Goal: Information Seeking & Learning: Understand process/instructions

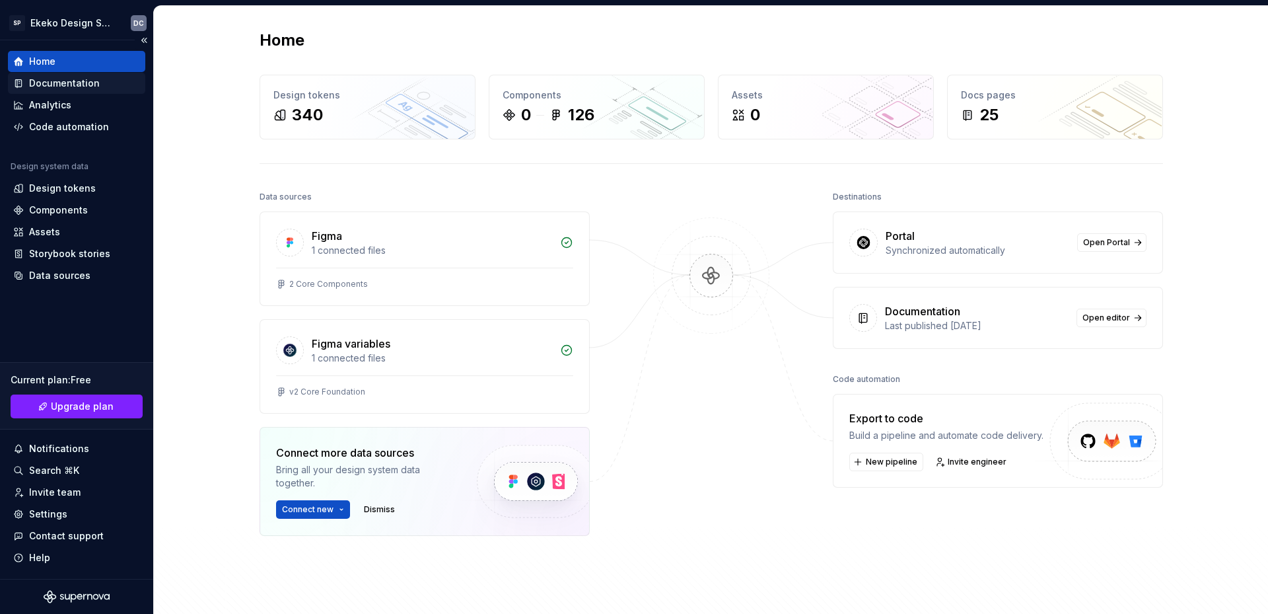
click at [69, 80] on div "Documentation" at bounding box center [64, 83] width 71 height 13
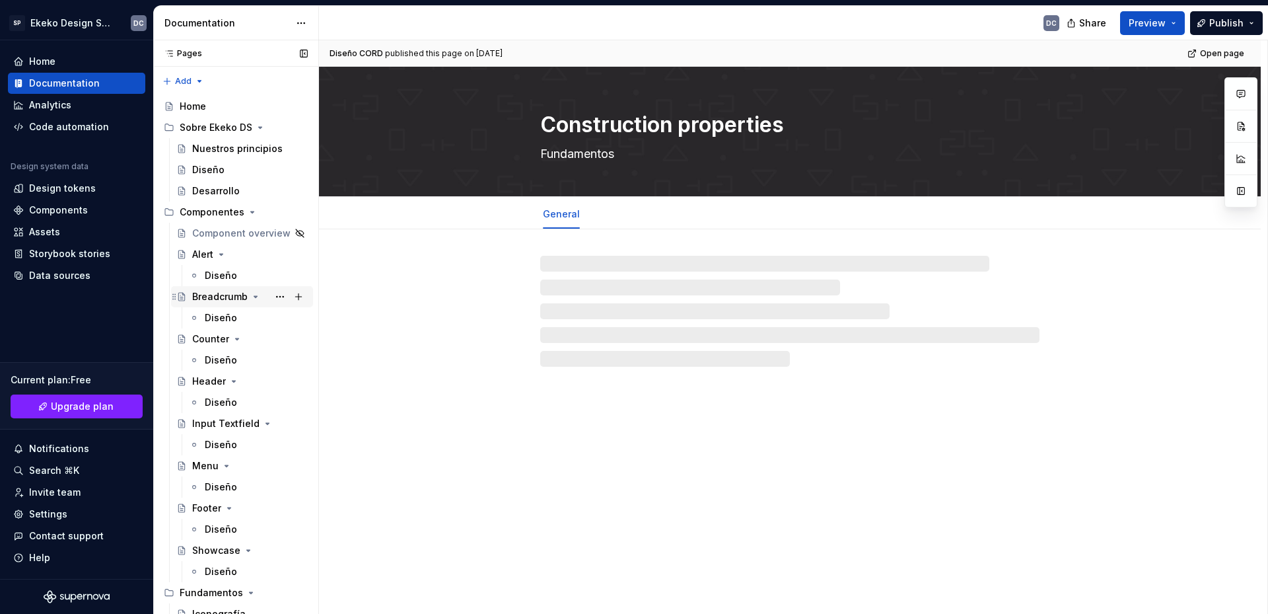
click at [212, 297] on div "Breadcrumb" at bounding box center [219, 296] width 55 height 13
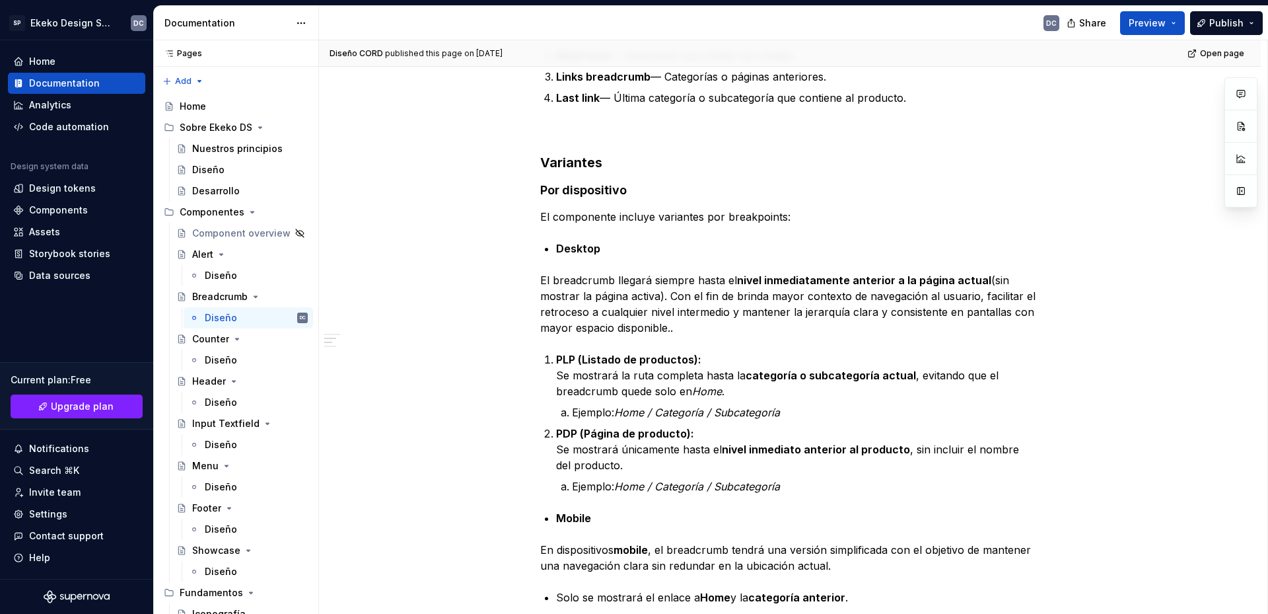
scroll to position [727, 0]
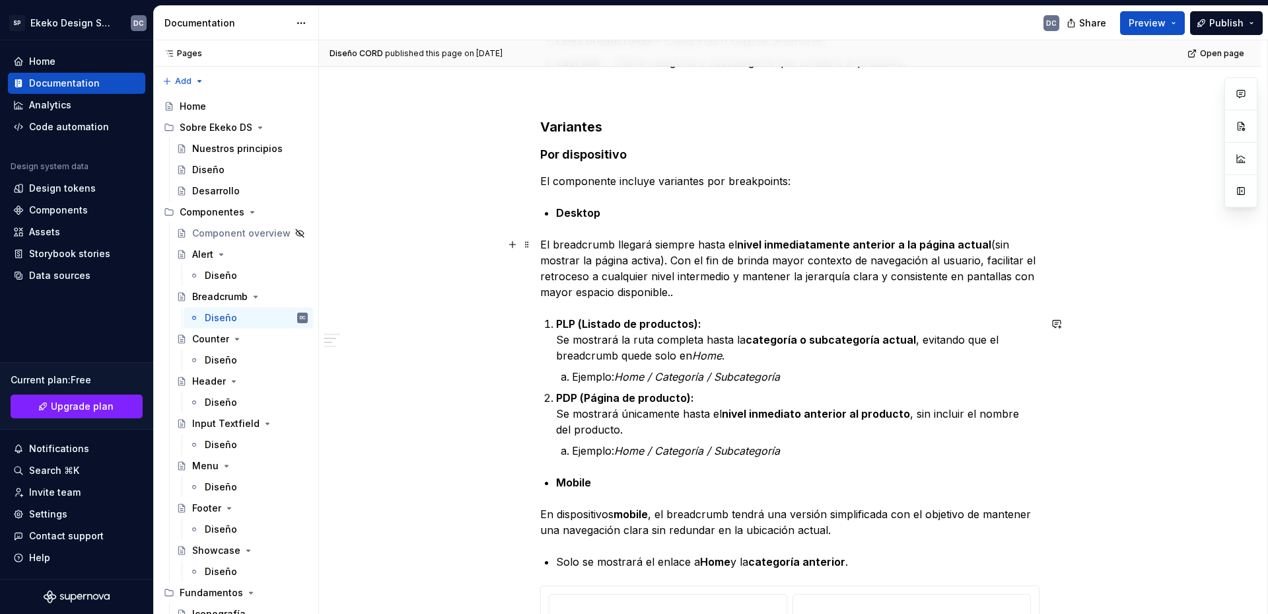
click at [652, 270] on p "El breadcrumb llegará siempre hasta el nivel inmediatamente anterior a la págin…" at bounding box center [789, 267] width 499 height 63
type textarea "*"
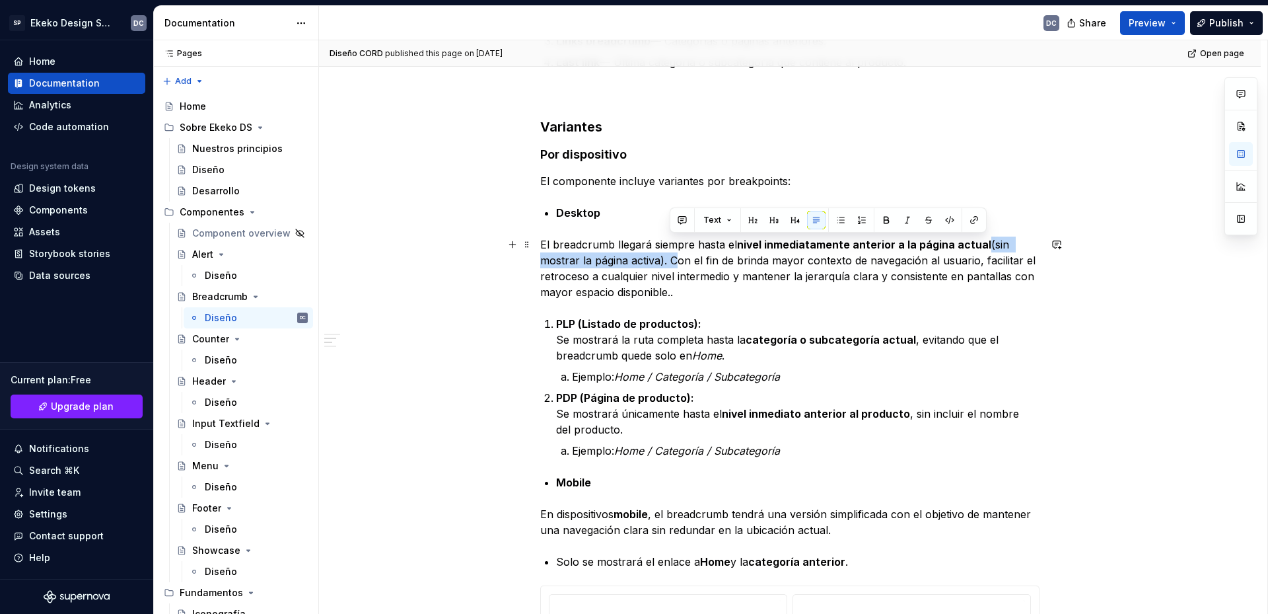
drag, startPoint x: 983, startPoint y: 244, endPoint x: 671, endPoint y: 262, distance: 313.0
click at [671, 262] on p "El breadcrumb llegará siempre hasta el nivel inmediatamente anterior a la págin…" at bounding box center [789, 267] width 499 height 63
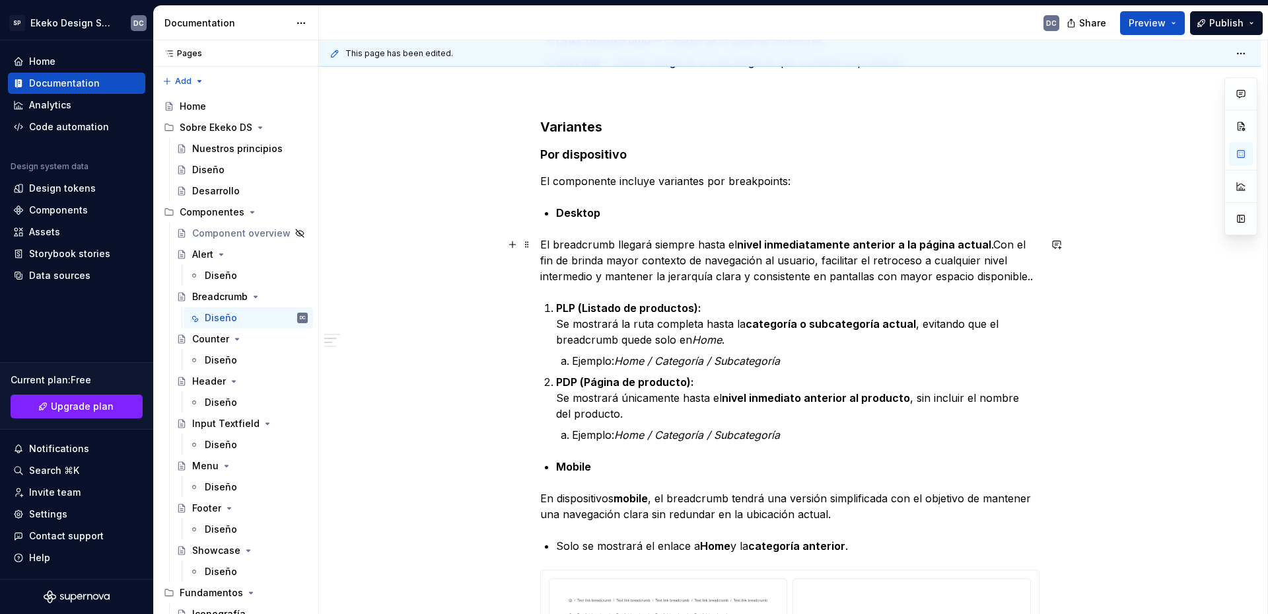
click at [1027, 280] on p "El breadcrumb llegará siempre hasta el nivel inmediatamente anterior a la págin…" at bounding box center [789, 260] width 499 height 48
click at [872, 324] on strong "categoría o subcategoría actual" at bounding box center [831, 323] width 170 height 13
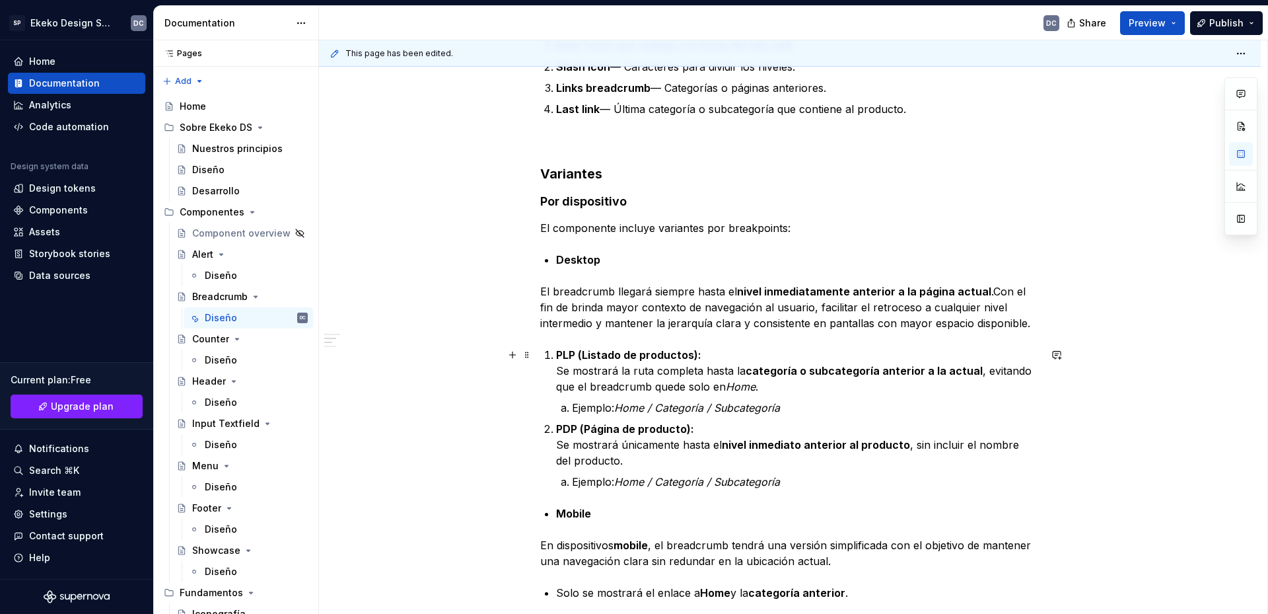
scroll to position [756, 0]
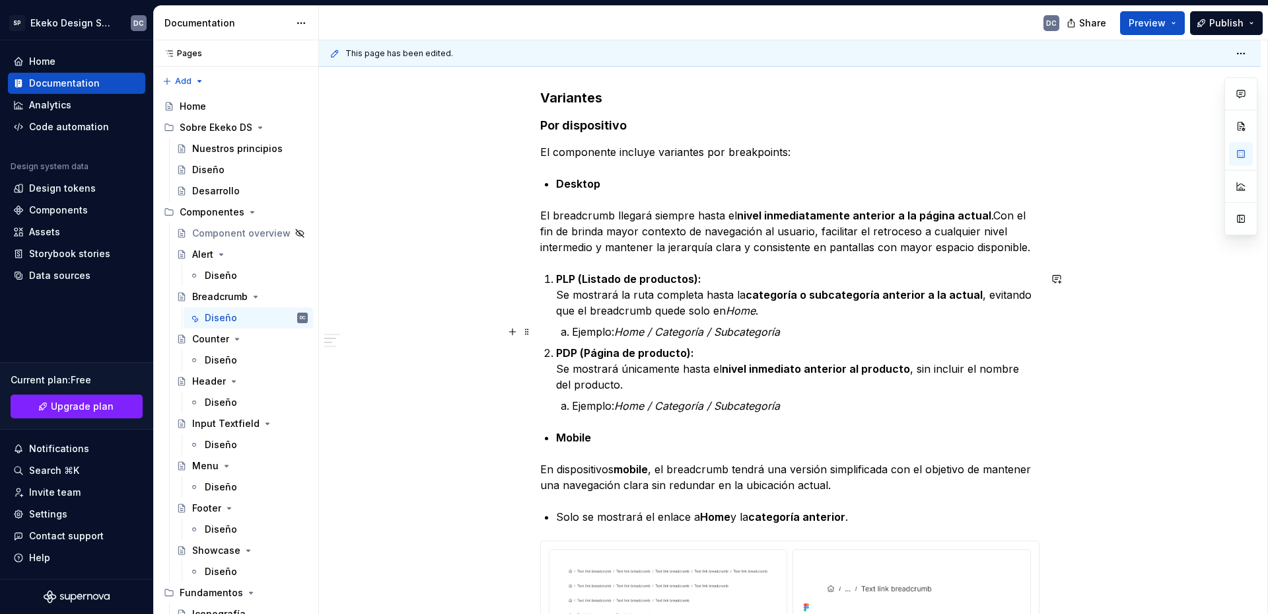
click at [838, 338] on p "Ejemplo: Home / Categoría / Subcategoría" at bounding box center [806, 332] width 468 height 16
click at [984, 219] on p "El breadcrumb llegará siempre hasta el nivel inmediatamente anterior a la págin…" at bounding box center [789, 231] width 499 height 48
click at [987, 218] on p "El breadcrumb llegará siempre hasta el nivel inmediatamente anterior a la págin…" at bounding box center [789, 231] width 499 height 48
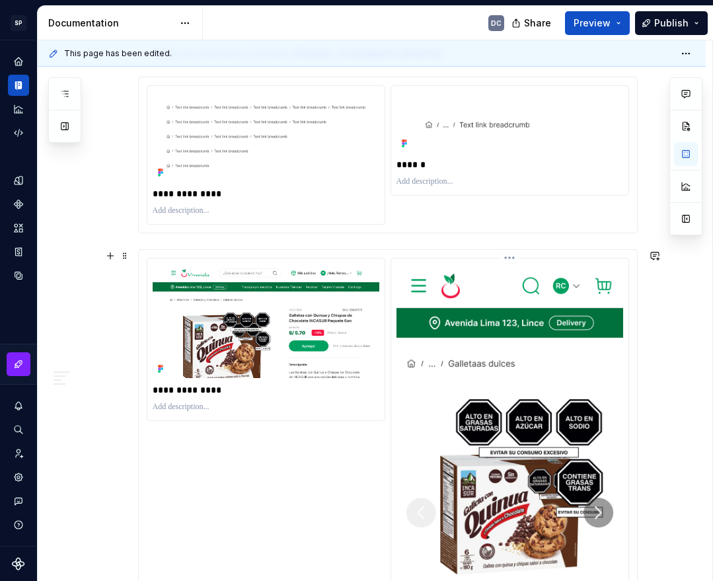
scroll to position [1220, 0]
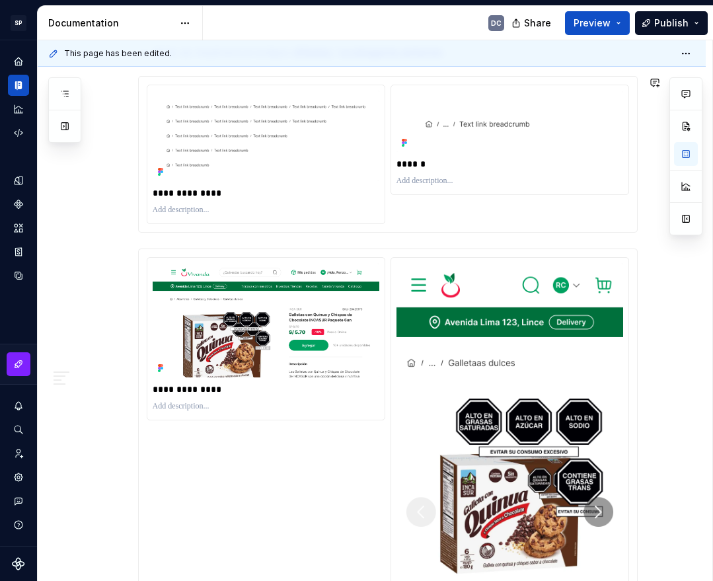
type textarea "*"
